Goal: Information Seeking & Learning: Learn about a topic

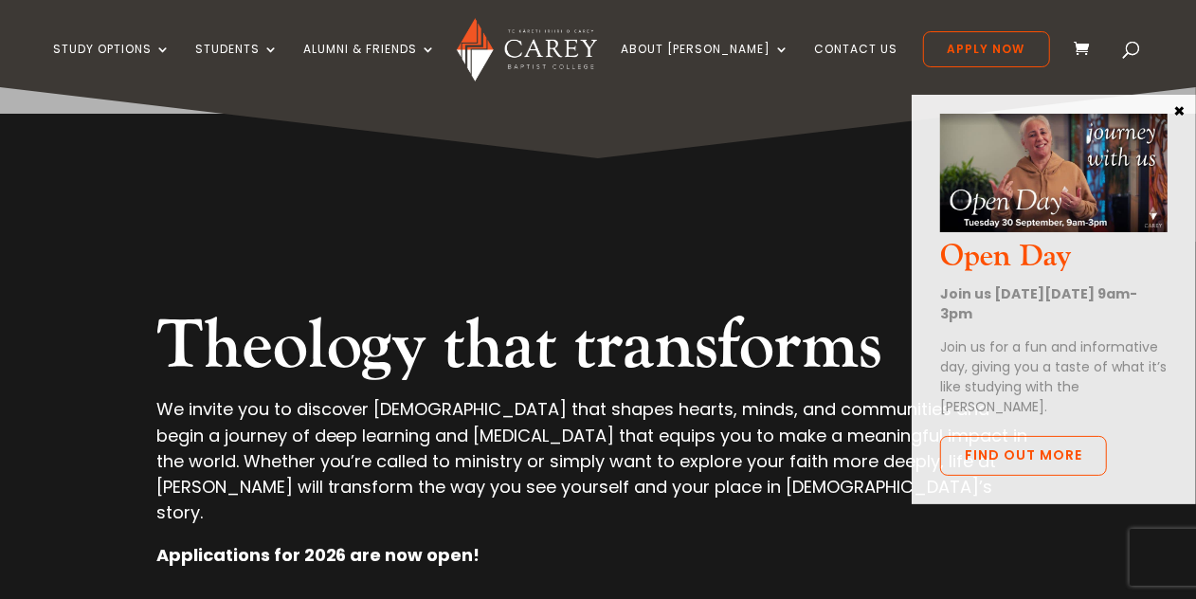
click at [1180, 103] on button "×" at bounding box center [1179, 109] width 19 height 17
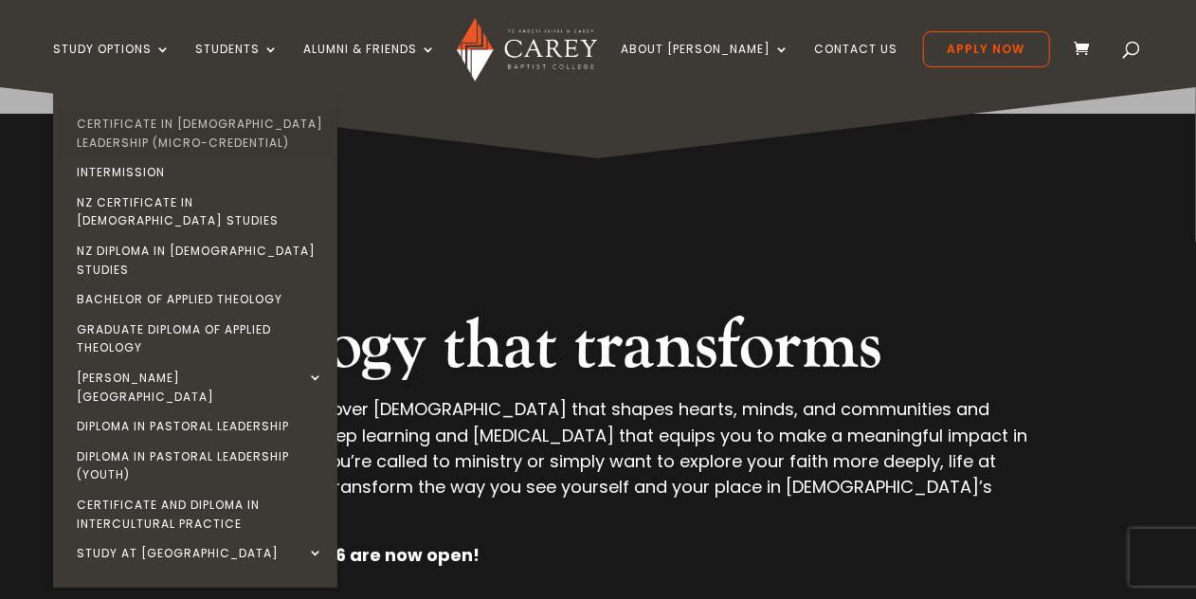
click at [176, 123] on link "Certificate in [DEMOGRAPHIC_DATA] Leadership (Micro-credential)" at bounding box center [200, 133] width 284 height 48
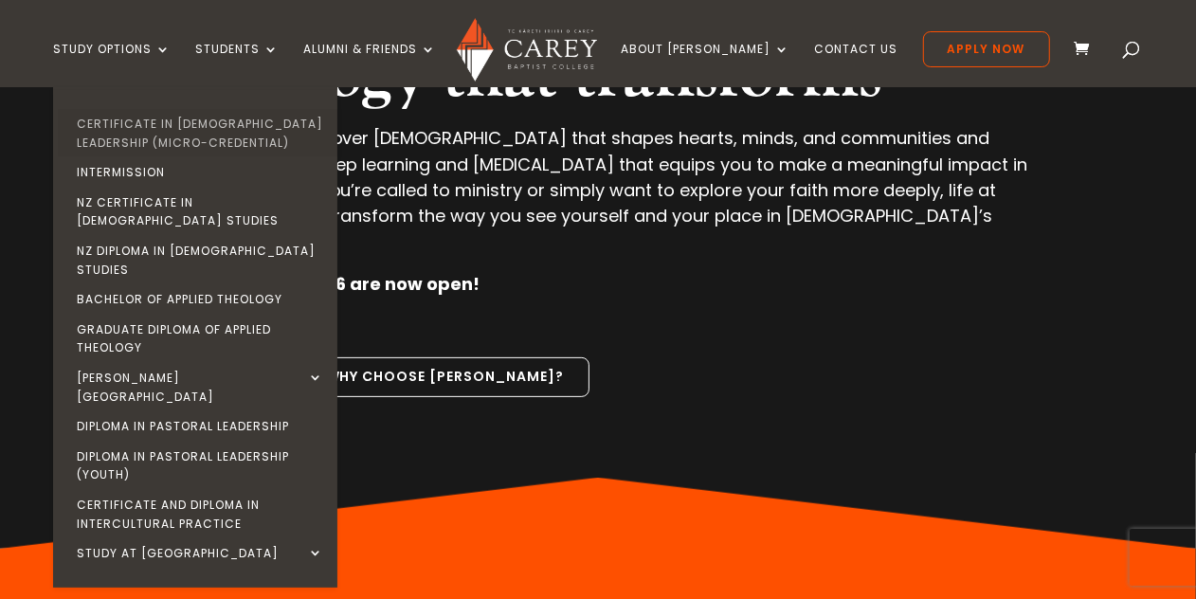
scroll to position [267, 0]
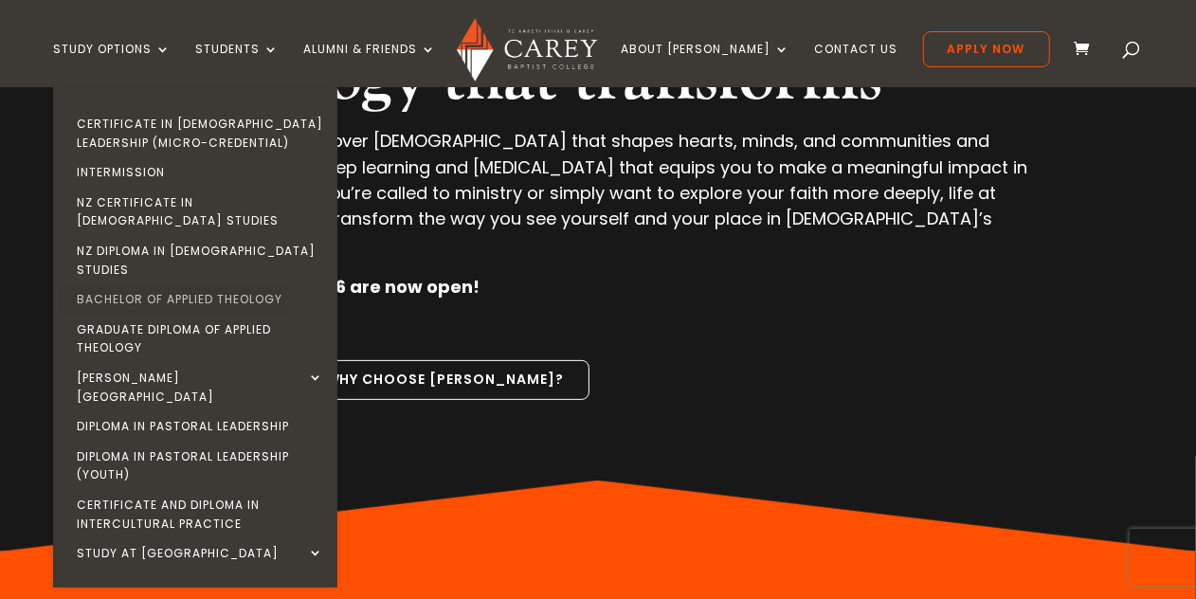
click at [295, 284] on link "Bachelor of Applied Theology" at bounding box center [200, 299] width 284 height 30
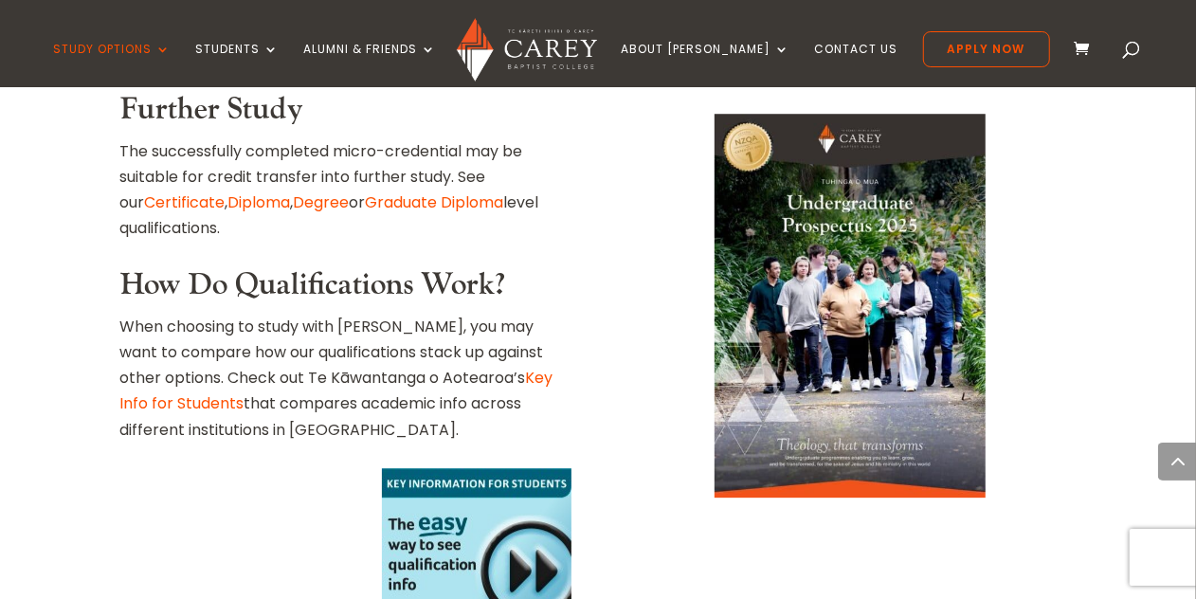
scroll to position [3101, 0]
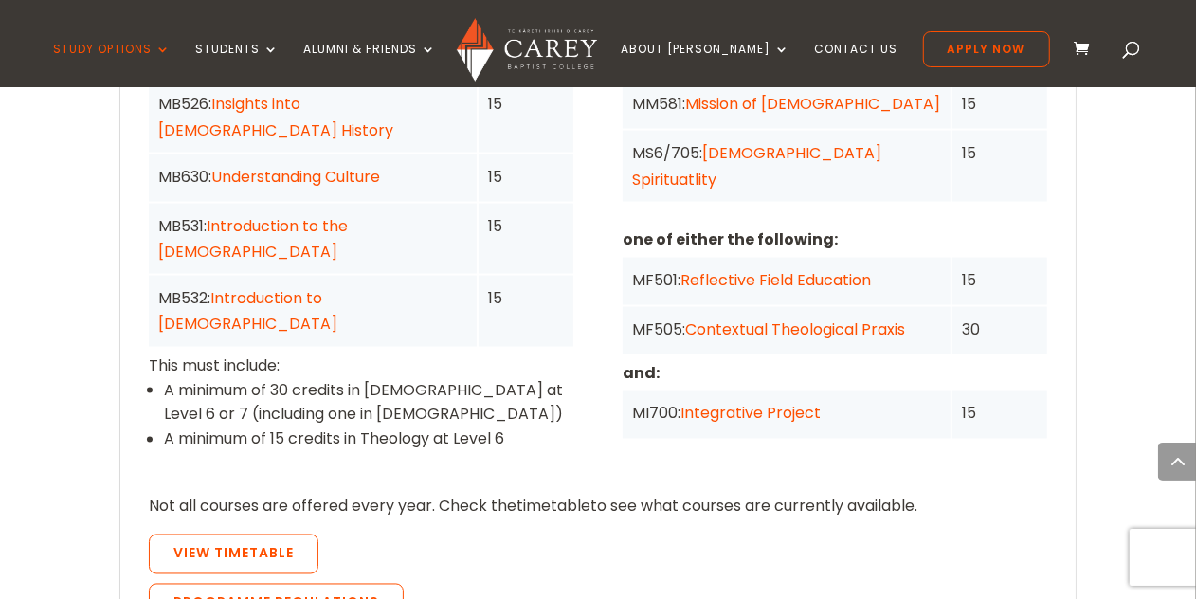
scroll to position [1685, 0]
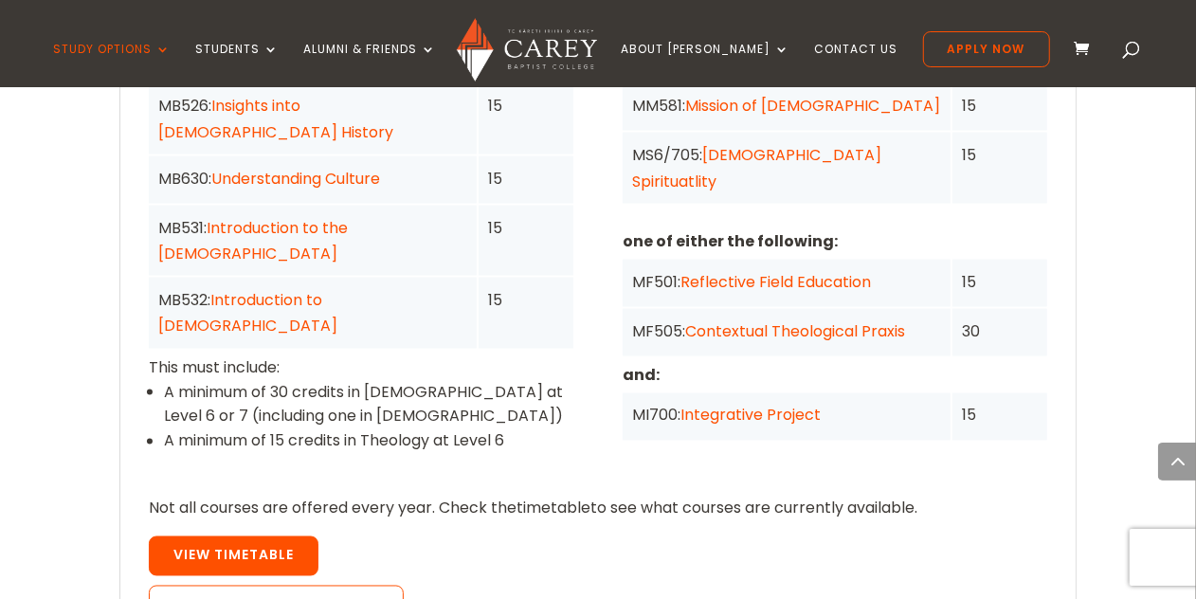
click at [208, 546] on span "View Timetable" at bounding box center [233, 555] width 120 height 19
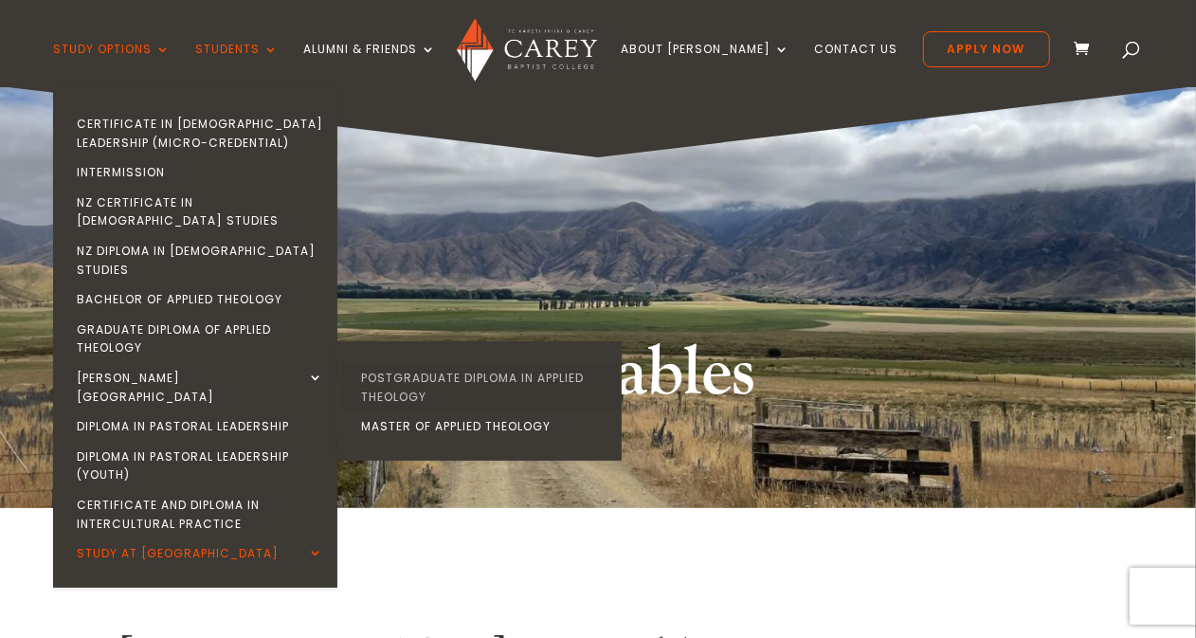
click at [442, 363] on link "Postgraduate Diploma in Applied Theology" at bounding box center [484, 387] width 284 height 48
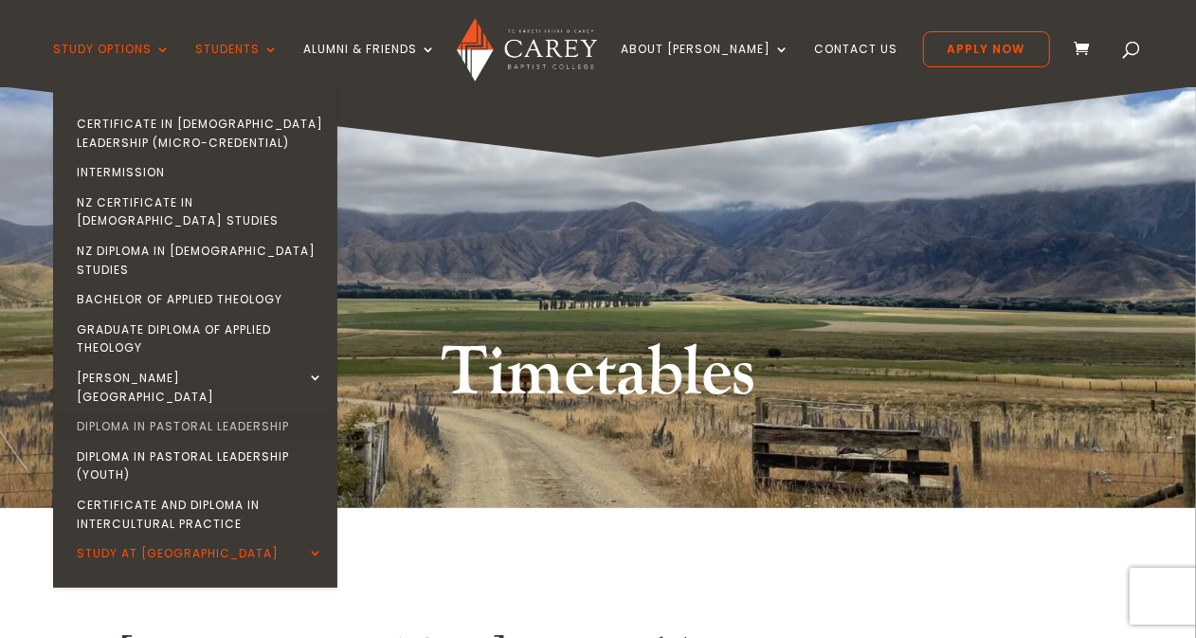
click at [195, 411] on link "Diploma in Pastoral Leadership" at bounding box center [200, 426] width 284 height 30
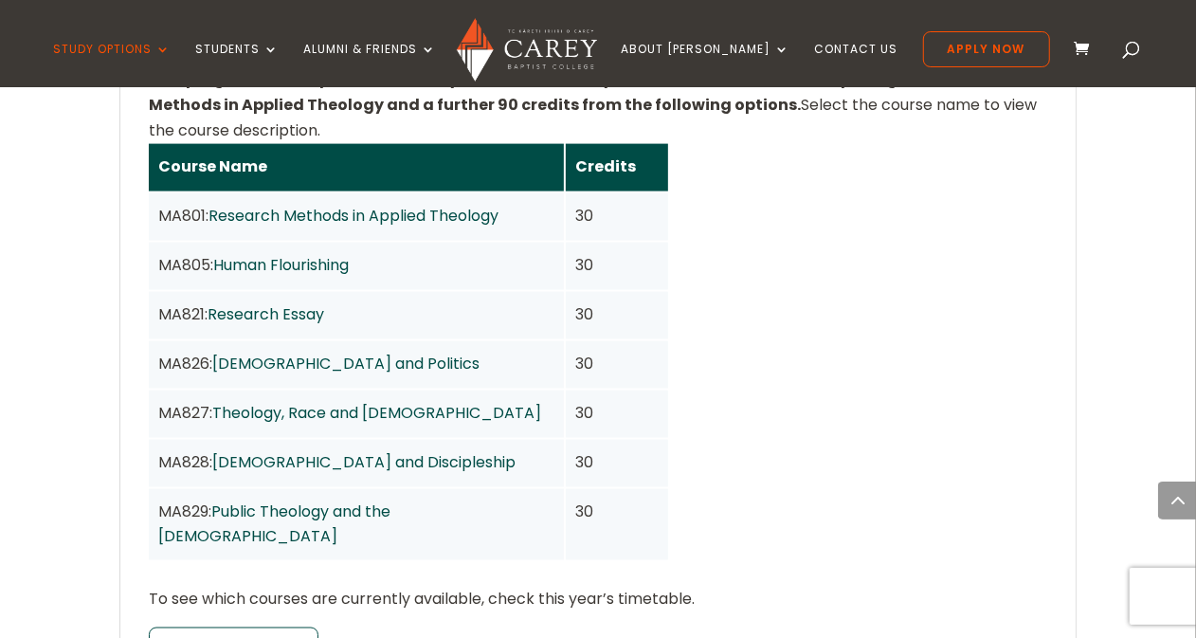
scroll to position [1566, 0]
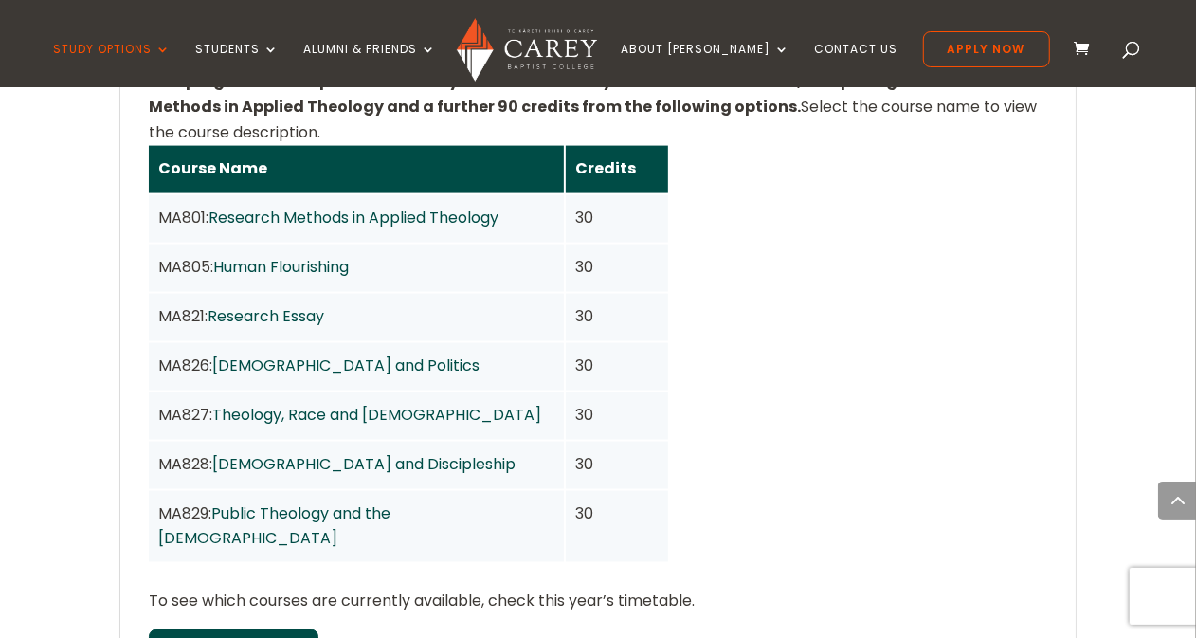
click at [262, 637] on span "View Timetable" at bounding box center [233, 648] width 120 height 19
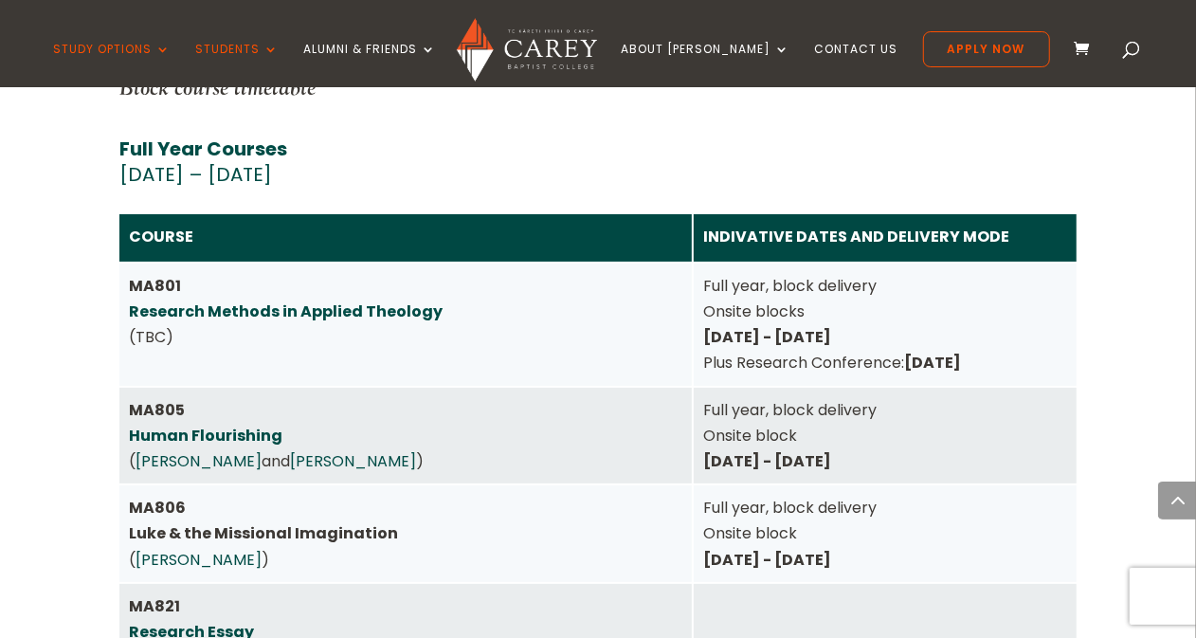
scroll to position [8401, 0]
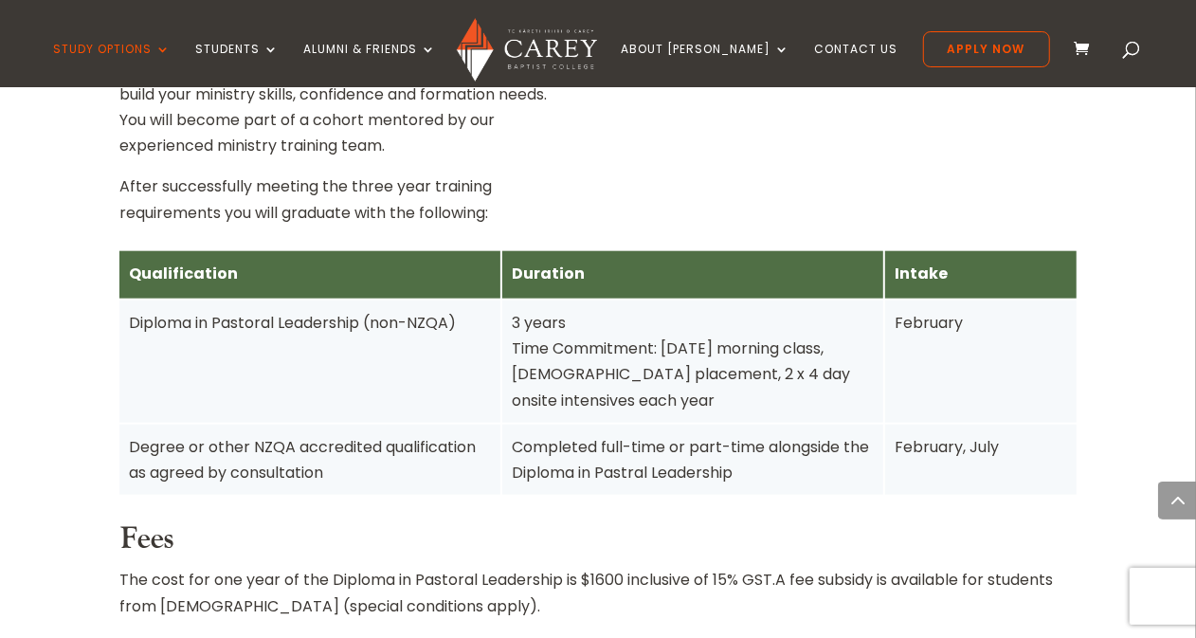
scroll to position [1165, 0]
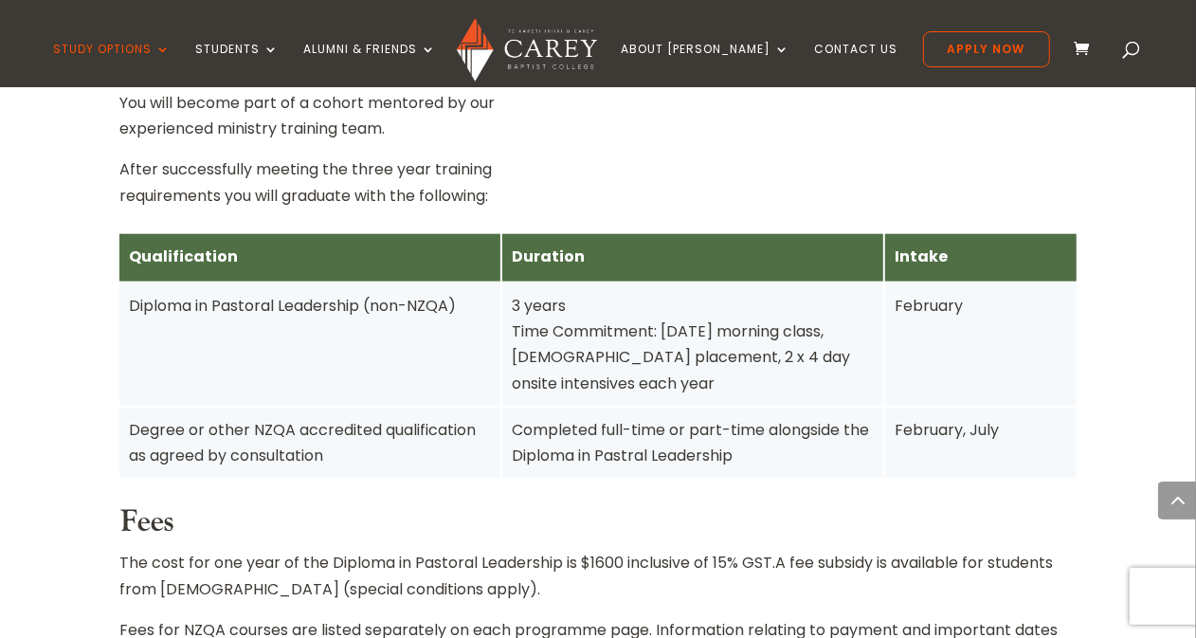
drag, startPoint x: 0, startPoint y: 0, endPoint x: 669, endPoint y: 131, distance: 681.6
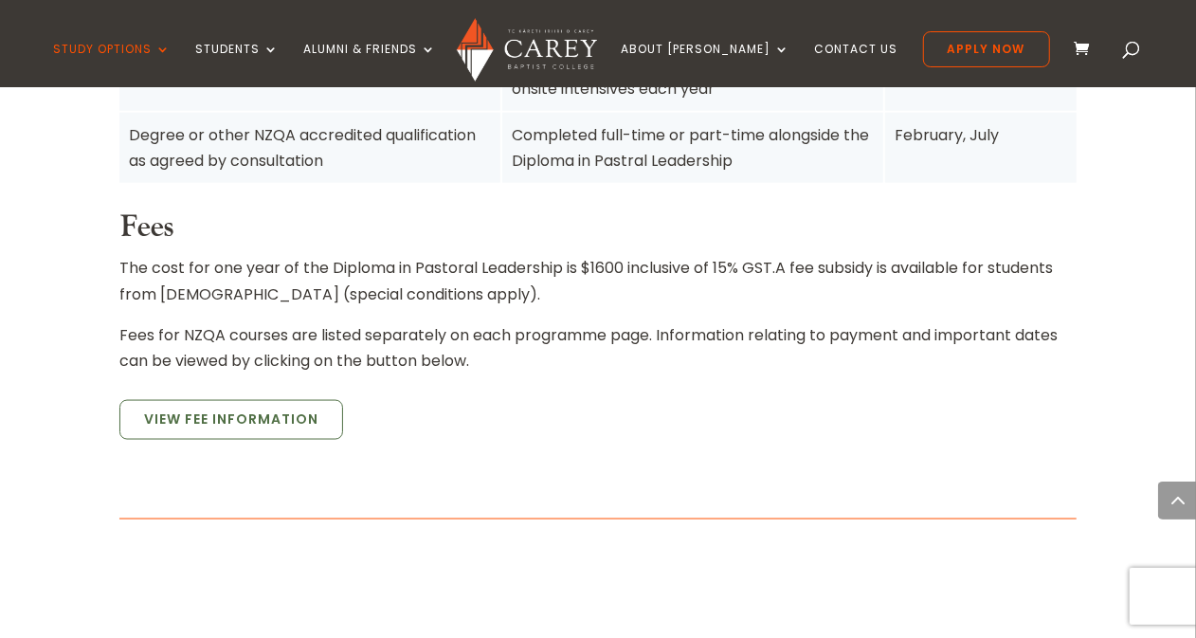
scroll to position [1462, 0]
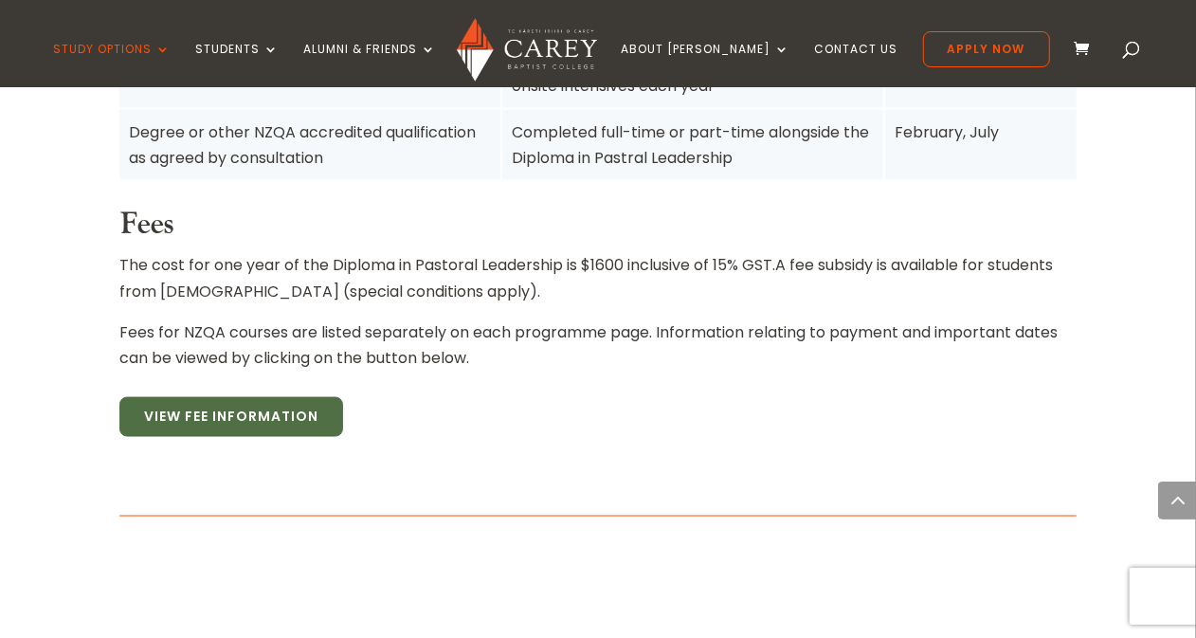
click at [262, 397] on link "View Fee Information" at bounding box center [231, 417] width 224 height 40
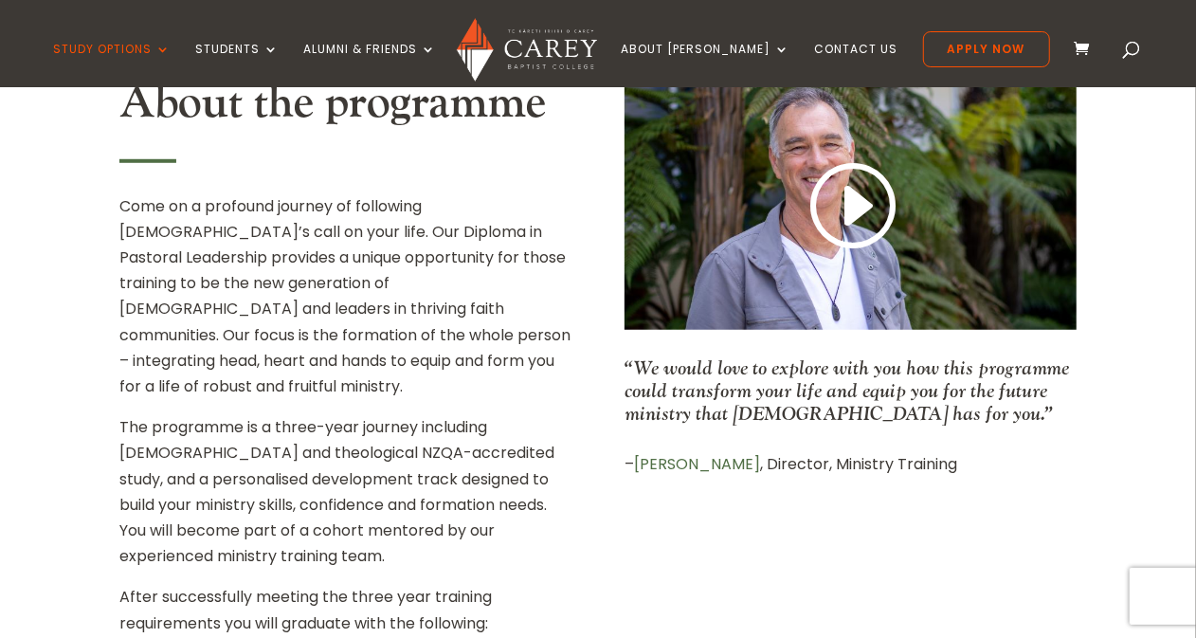
scroll to position [739, 0]
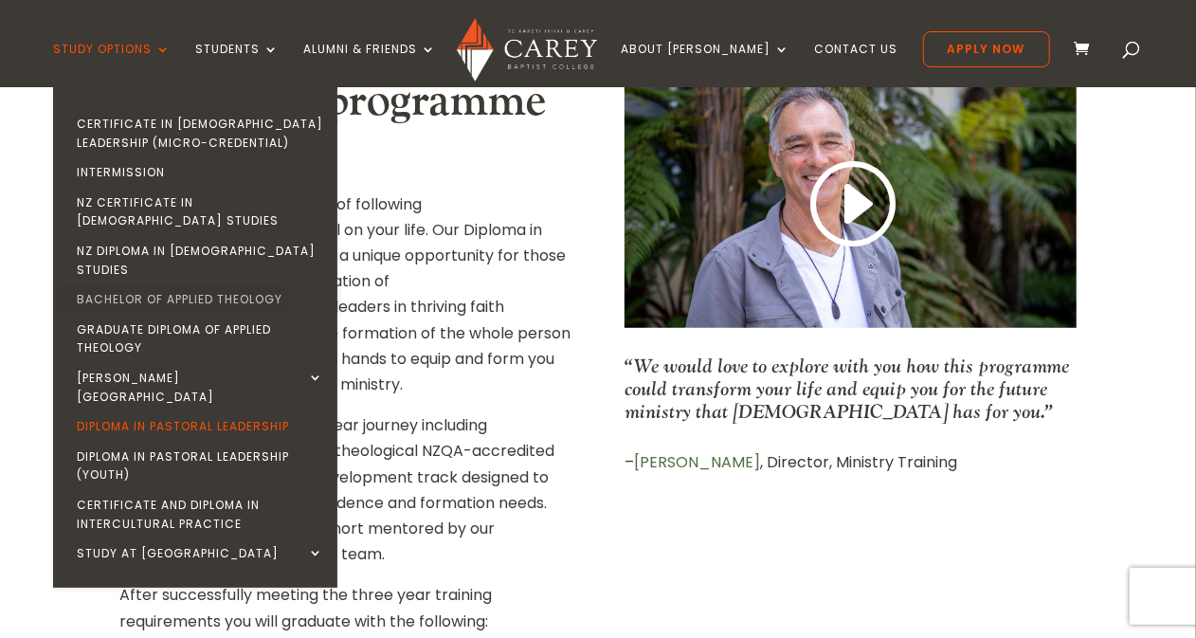
click at [182, 284] on link "Bachelor of Applied Theology" at bounding box center [200, 299] width 284 height 30
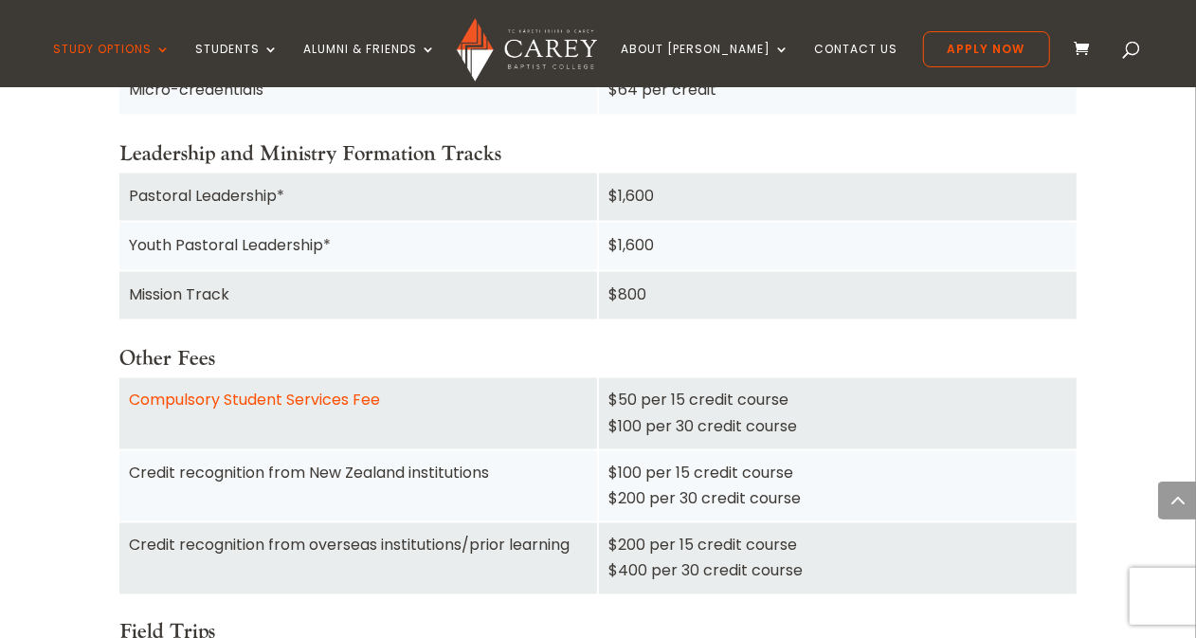
scroll to position [1694, 0]
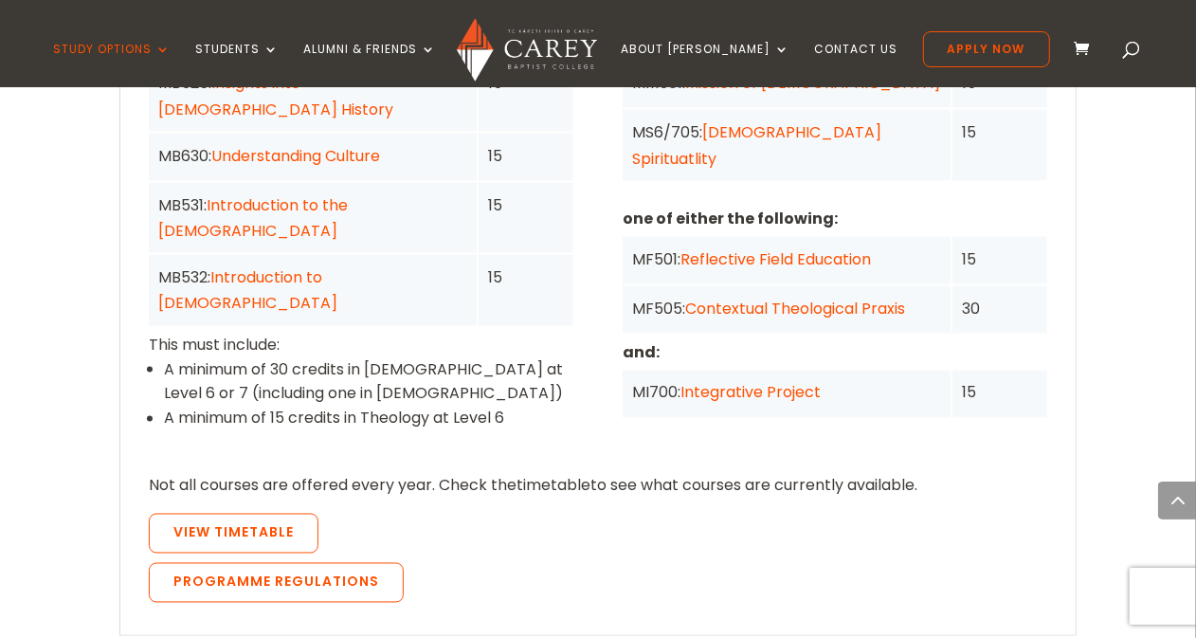
scroll to position [1718, 0]
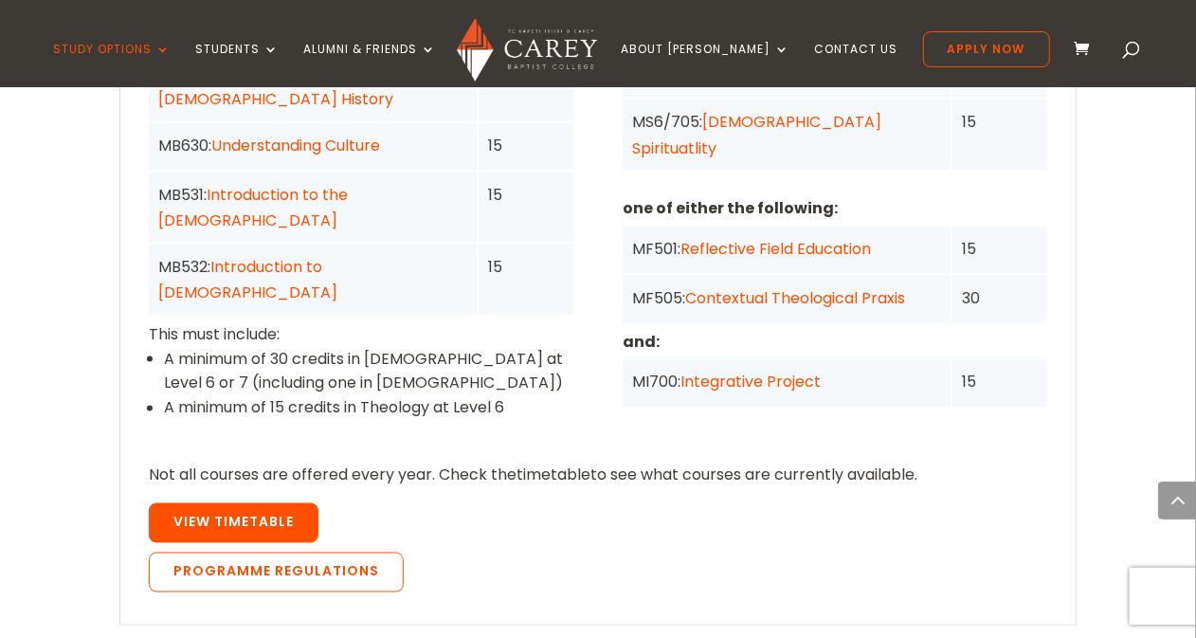
click at [241, 513] on span "View Timetable" at bounding box center [233, 522] width 120 height 19
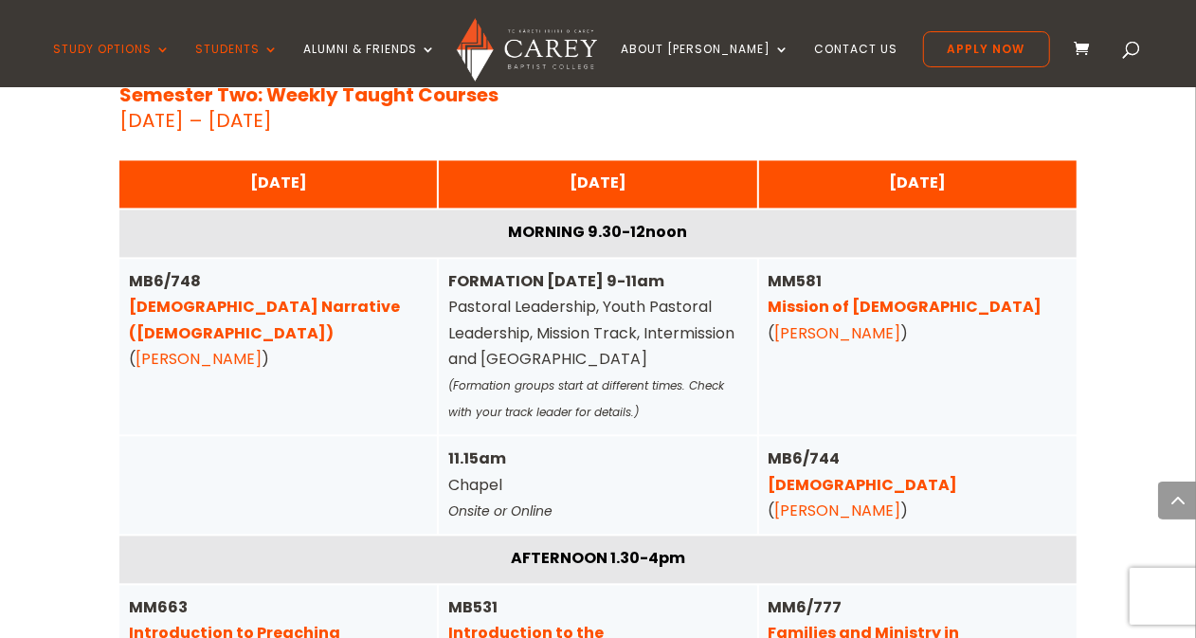
scroll to position [6451, 0]
